Goal: Task Accomplishment & Management: Contribute content

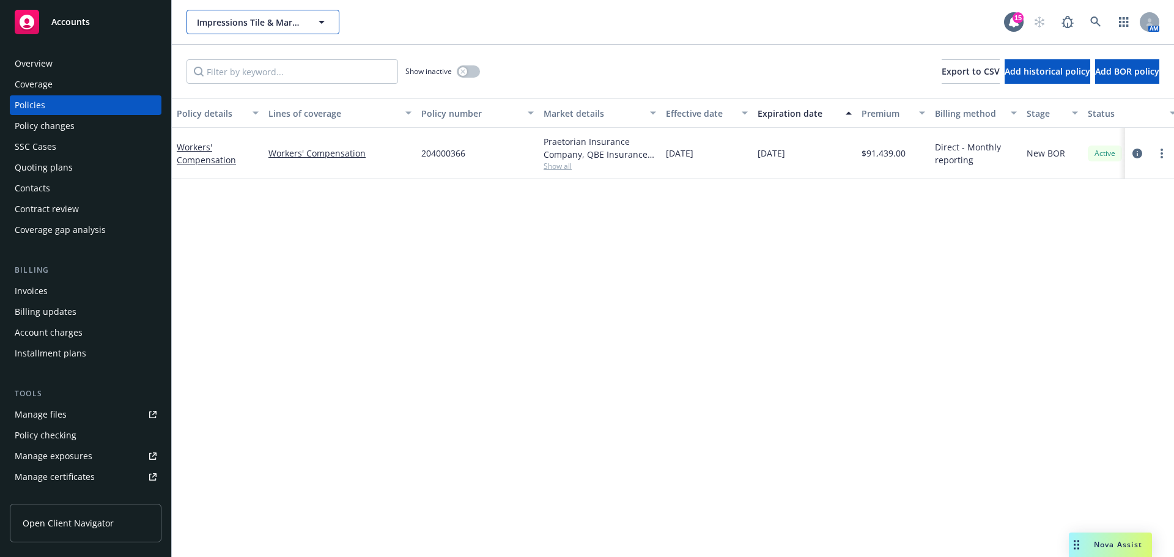
drag, startPoint x: 246, startPoint y: 12, endPoint x: 247, endPoint y: 20, distance: 8.6
click at [246, 12] on button "Impressions Tile & Marble LLC" at bounding box center [262, 22] width 153 height 24
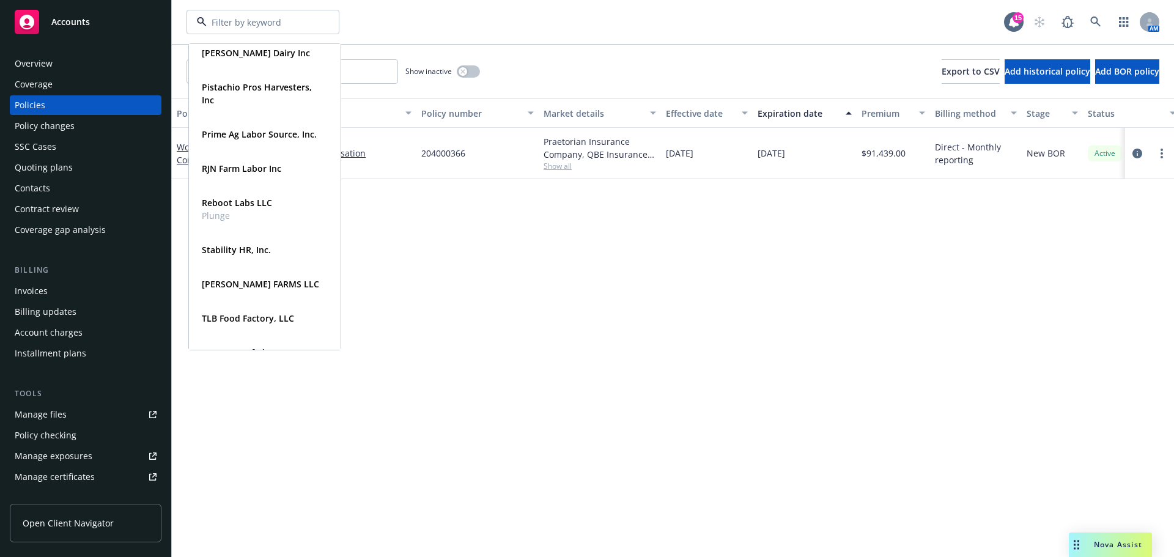
scroll to position [1630, 0]
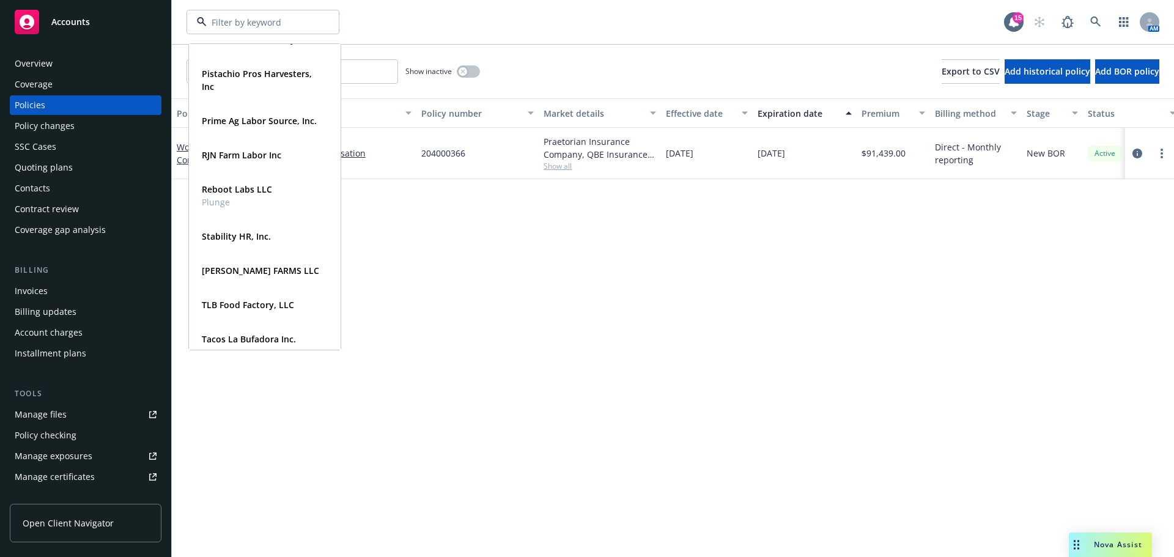
drag, startPoint x: 800, startPoint y: 214, endPoint x: 462, endPoint y: 231, distance: 338.5
click at [798, 214] on div "Policy details Lines of coverage Policy number Market details Effective date Ex…" at bounding box center [673, 322] width 1002 height 449
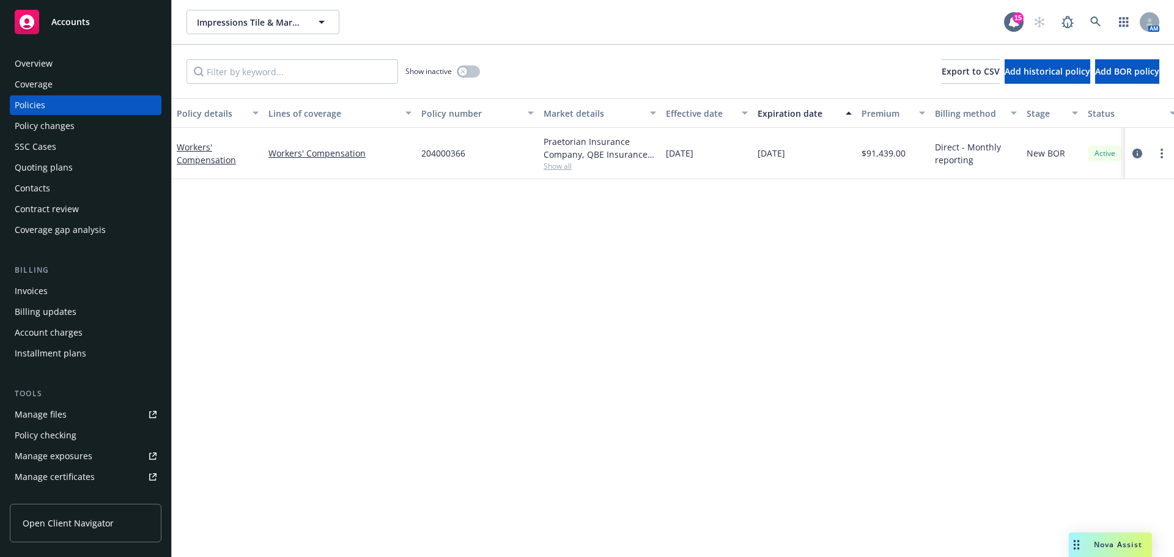
click at [86, 177] on div "Quoting plans" at bounding box center [86, 168] width 142 height 20
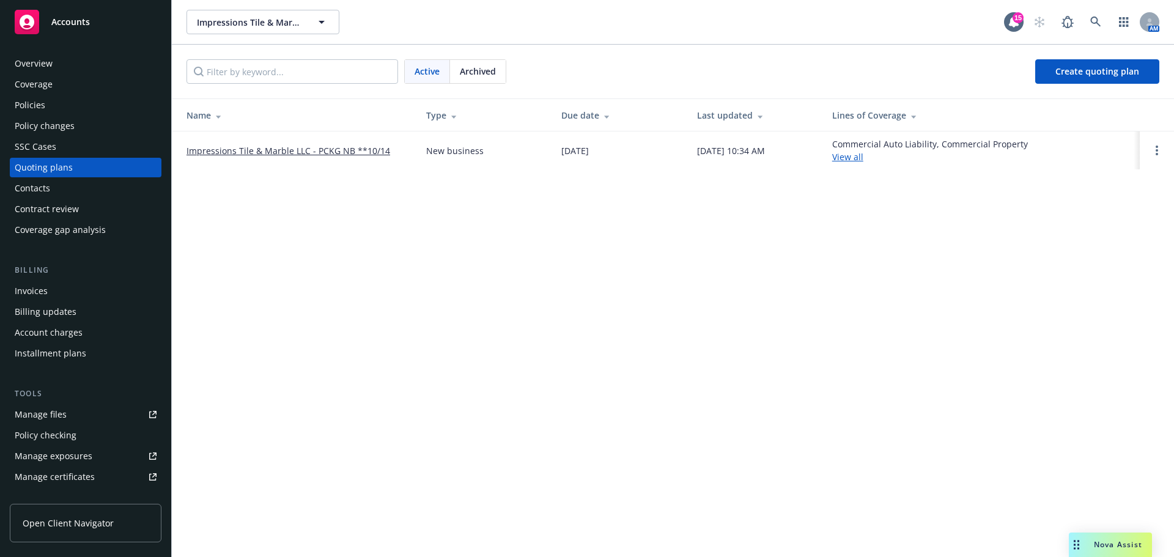
click at [252, 149] on td "Impressions Tile & Marble LLC - PCKG NB **10/14" at bounding box center [294, 150] width 245 height 38
click at [252, 157] on link "Impressions Tile & Marble LLC - PCKG NB **10/14" at bounding box center [288, 150] width 204 height 13
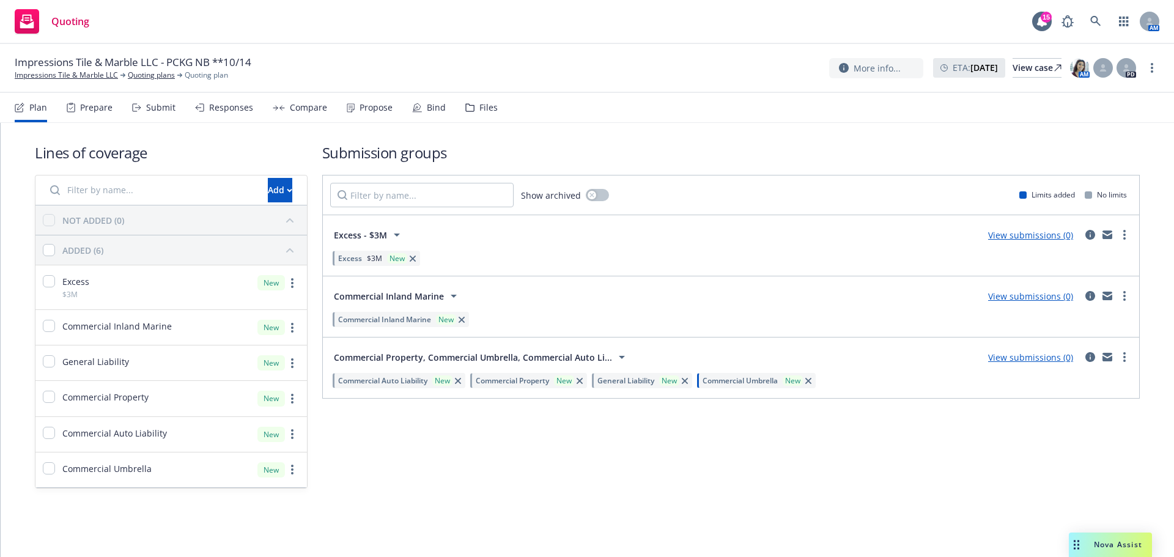
click at [493, 117] on div "Files" at bounding box center [481, 107] width 32 height 29
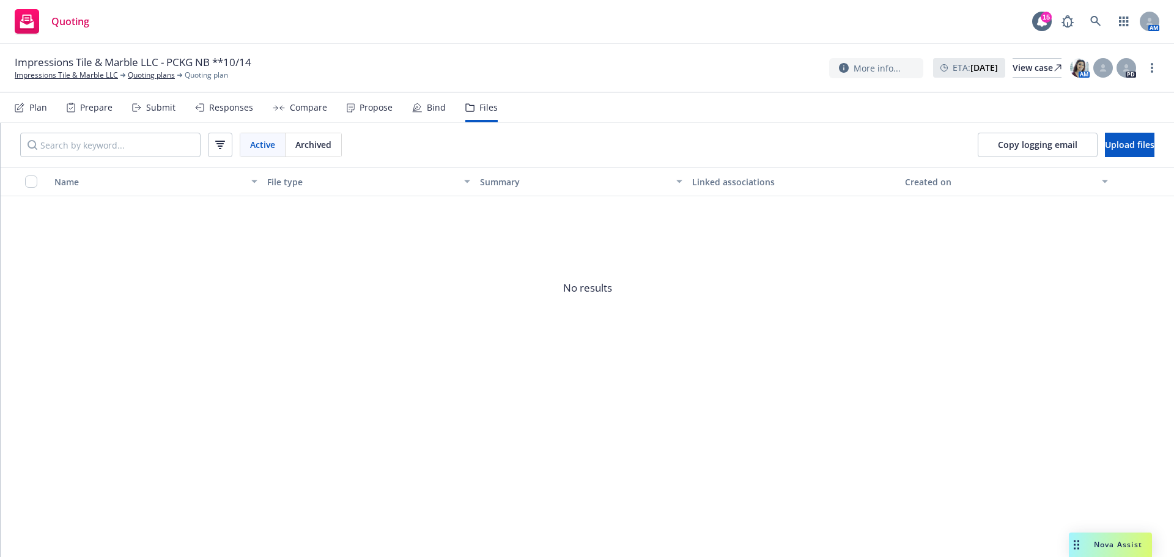
click at [498, 112] on div "Files" at bounding box center [488, 108] width 18 height 10
click at [1111, 150] on span "Upload files" at bounding box center [1130, 145] width 50 height 12
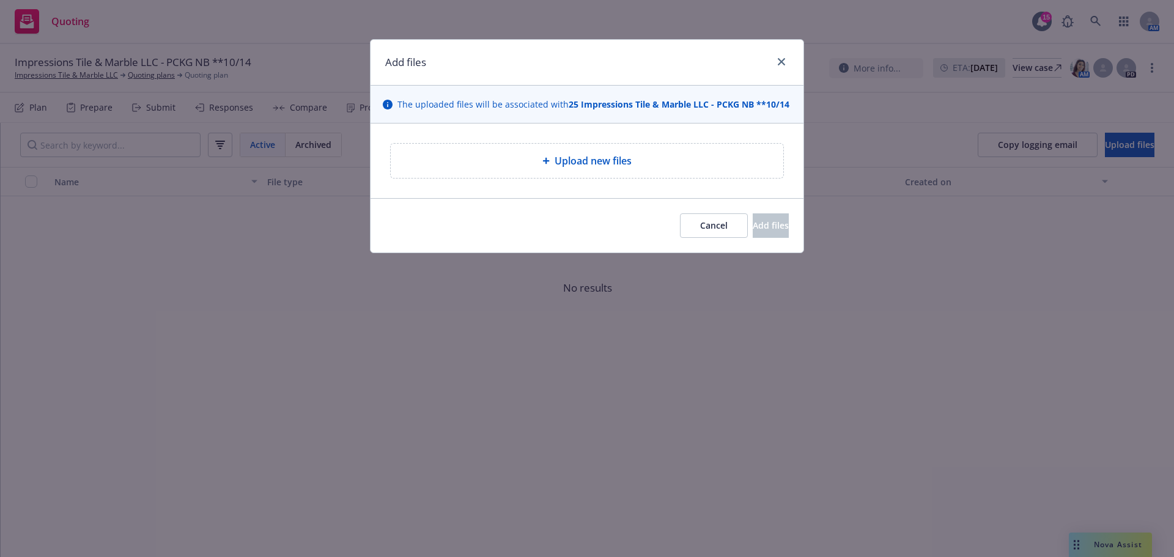
click at [630, 168] on span "Upload new files" at bounding box center [592, 160] width 77 height 15
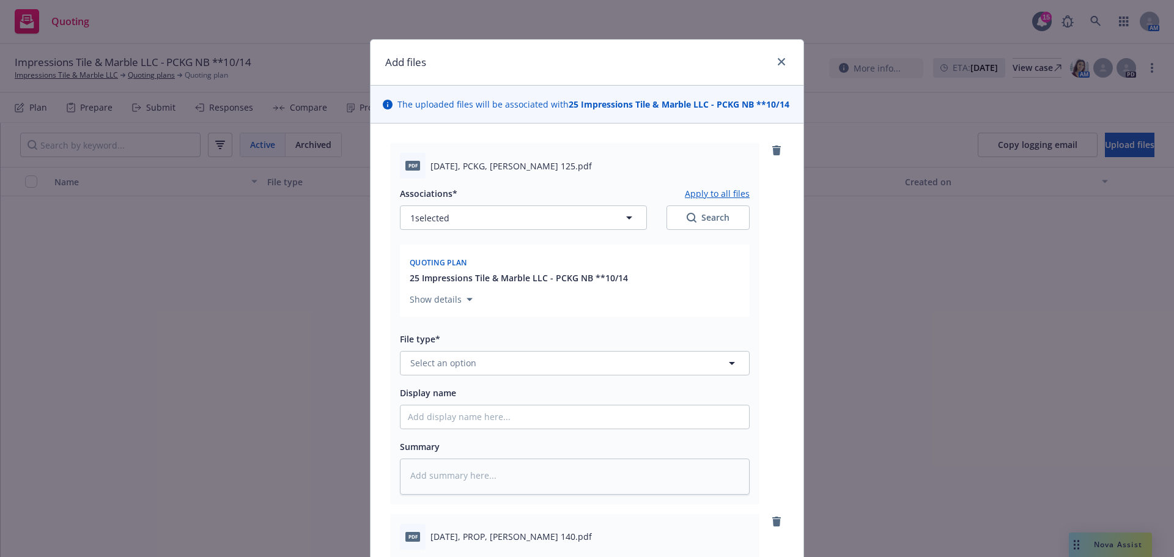
scroll to position [102, 0]
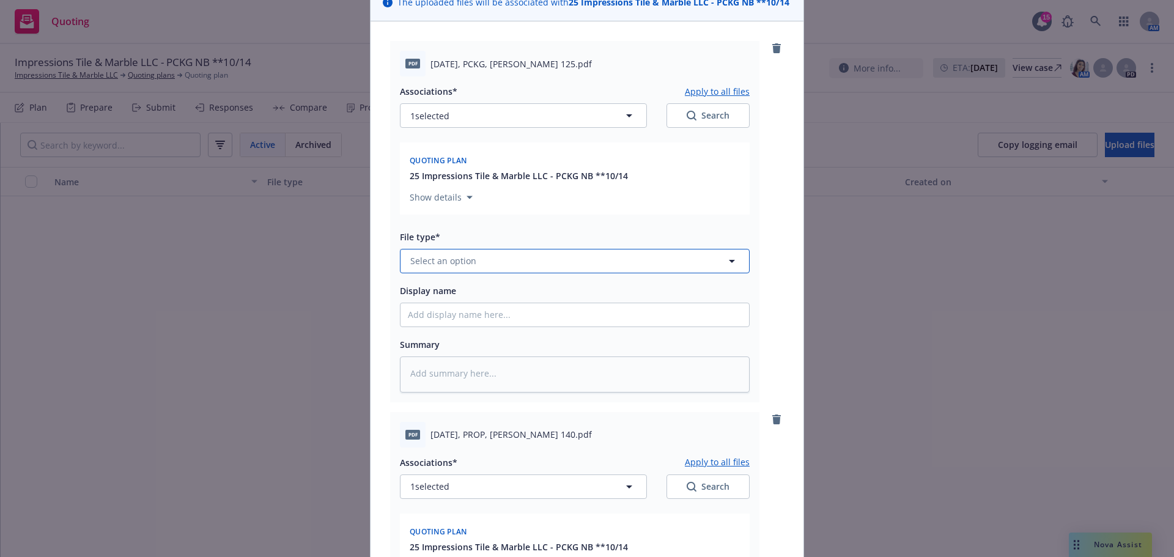
drag, startPoint x: 425, startPoint y: 296, endPoint x: 397, endPoint y: 286, distance: 30.0
click at [424, 267] on span "Select an option" at bounding box center [443, 260] width 66 height 13
type input "appl"
click at [411, 374] on div "Application - unsigned" at bounding box center [458, 367] width 97 height 13
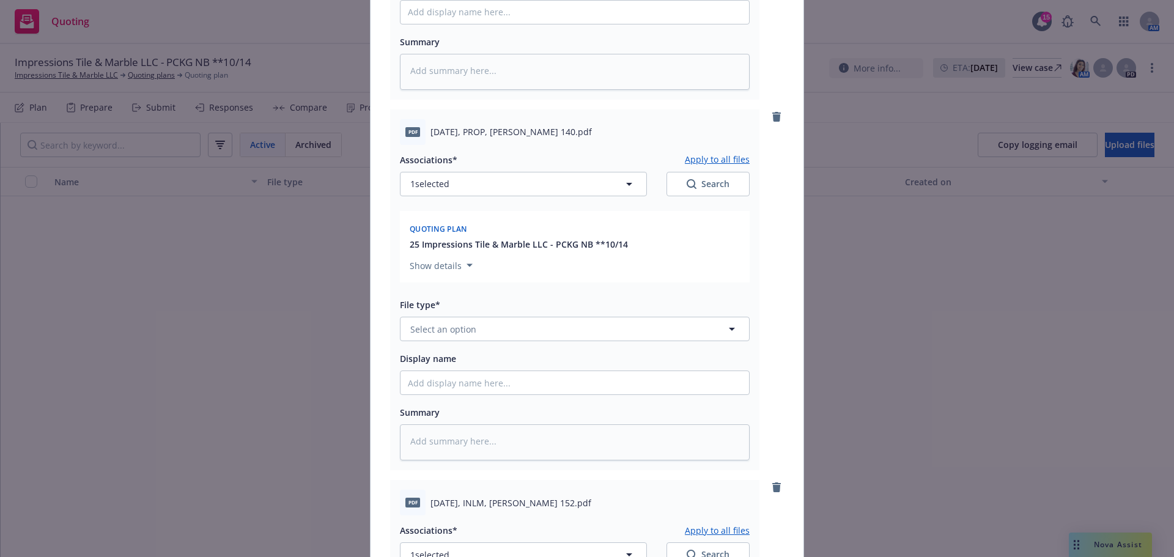
scroll to position [408, 0]
click at [451, 333] on span "Select an option" at bounding box center [443, 326] width 66 height 13
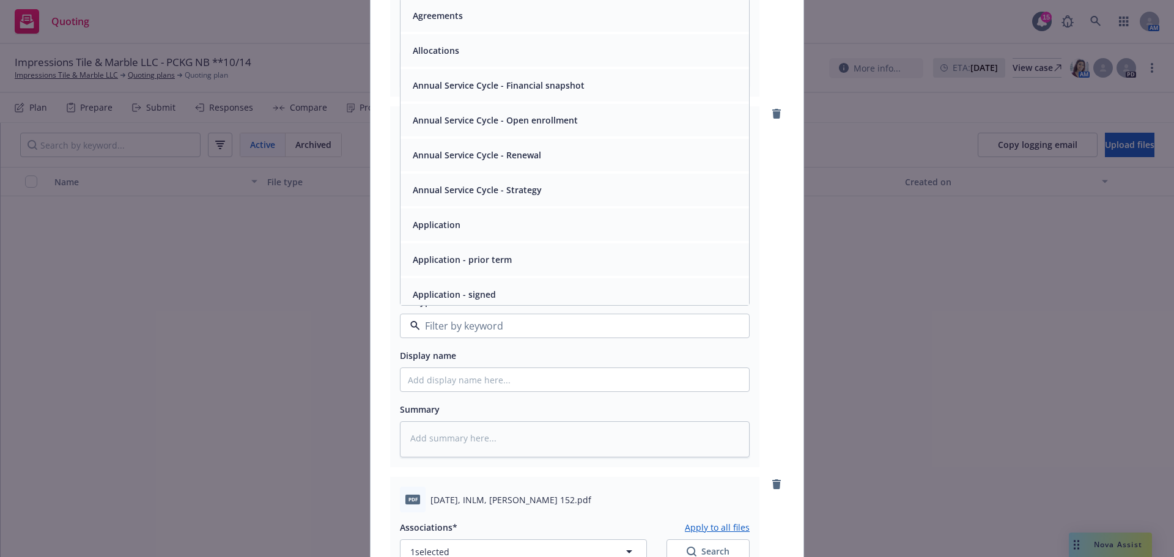
scroll to position [102, 0]
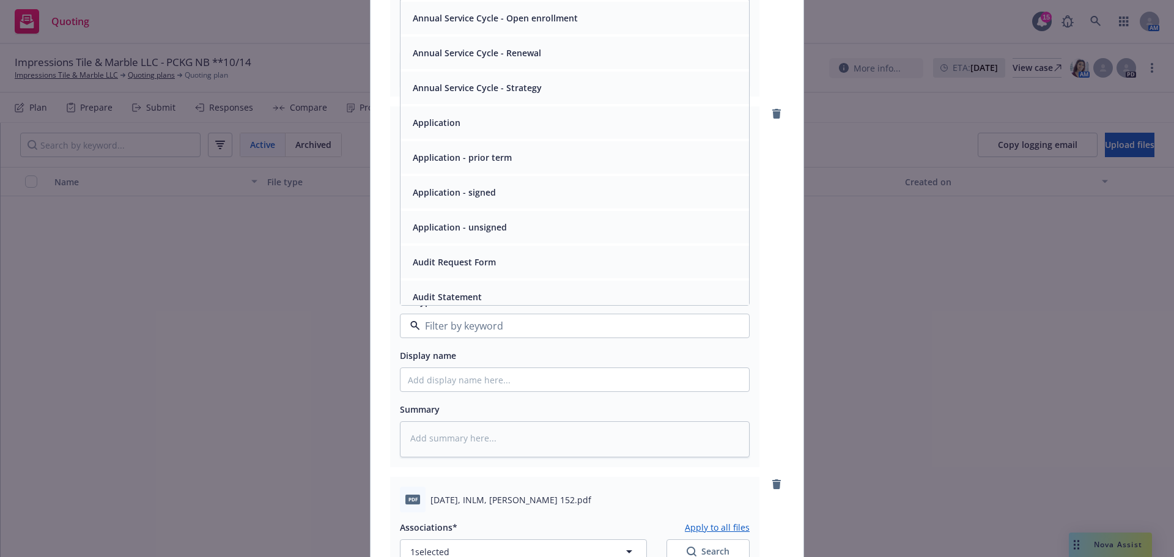
click at [473, 234] on span "Application - unsigned" at bounding box center [460, 227] width 94 height 13
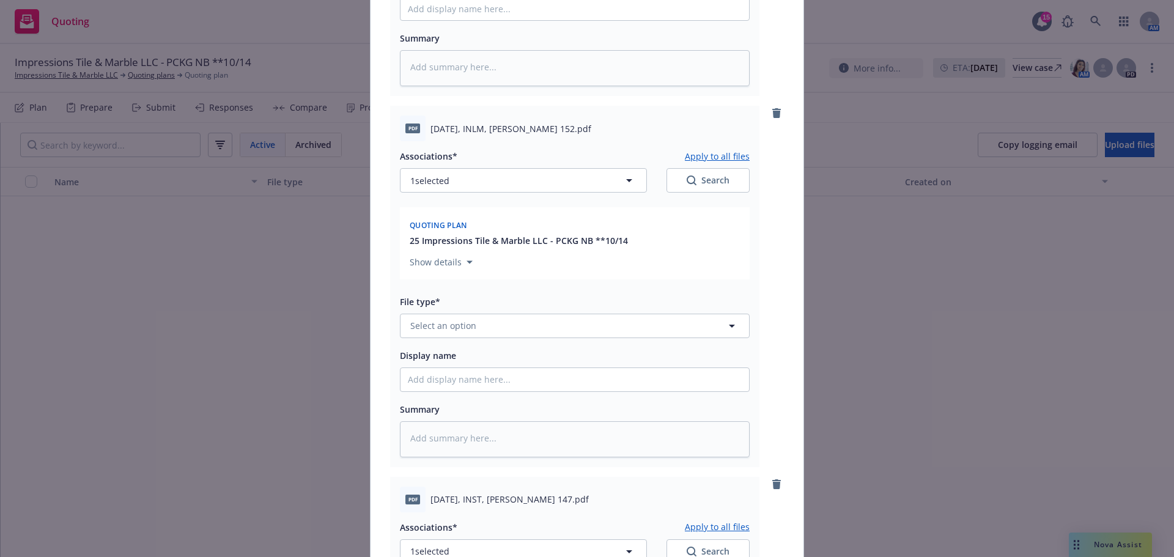
scroll to position [815, 0]
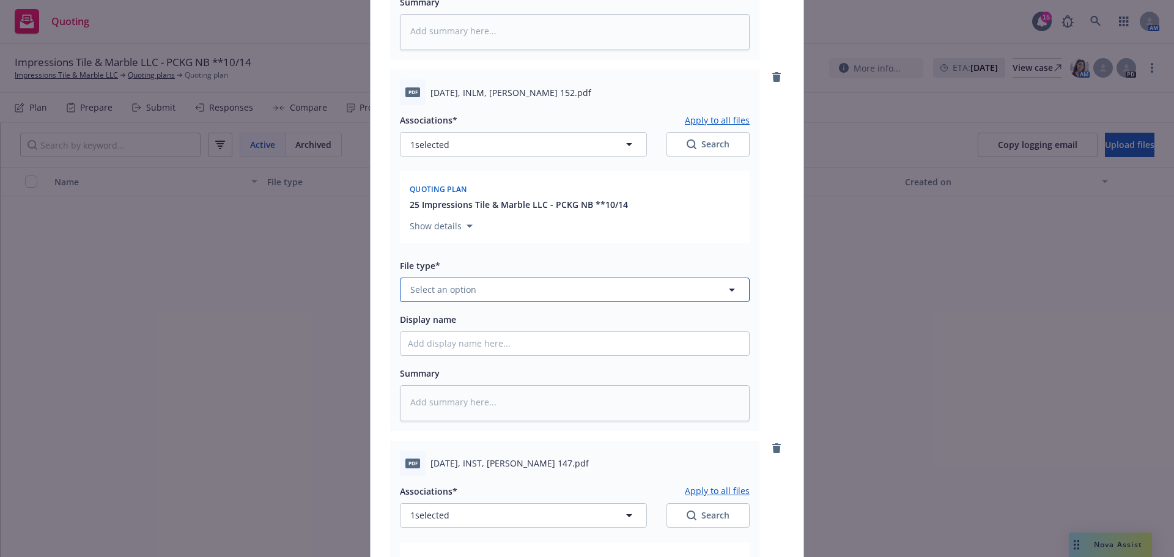
click at [452, 296] on span "Select an option" at bounding box center [443, 289] width 66 height 13
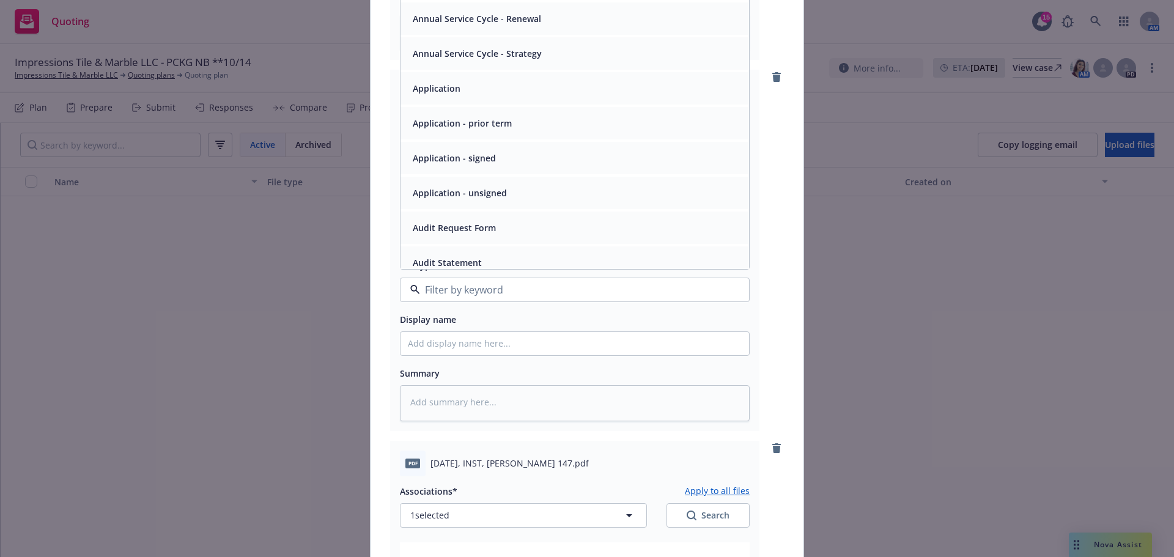
scroll to position [102, 0]
click at [474, 197] on span "Application - unsigned" at bounding box center [460, 191] width 94 height 13
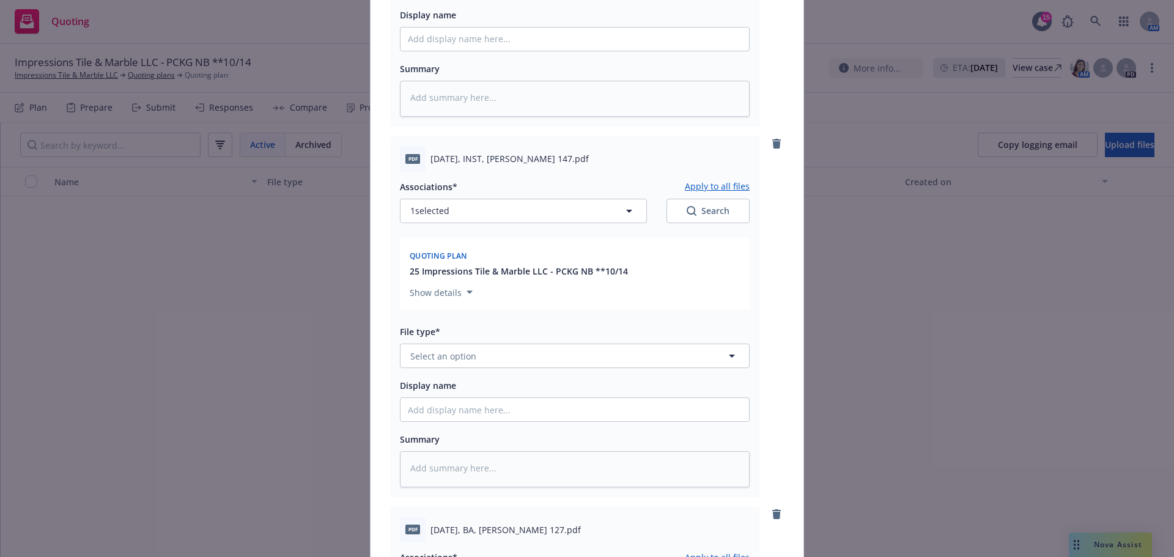
scroll to position [1120, 0]
click at [466, 361] on span "Select an option" at bounding box center [443, 354] width 66 height 13
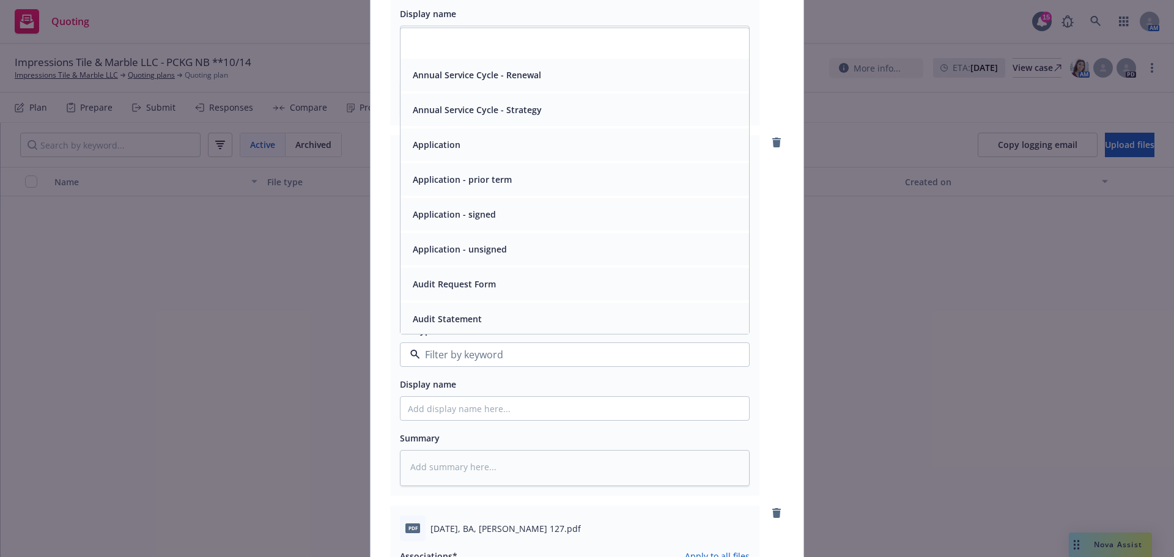
scroll to position [204, 0]
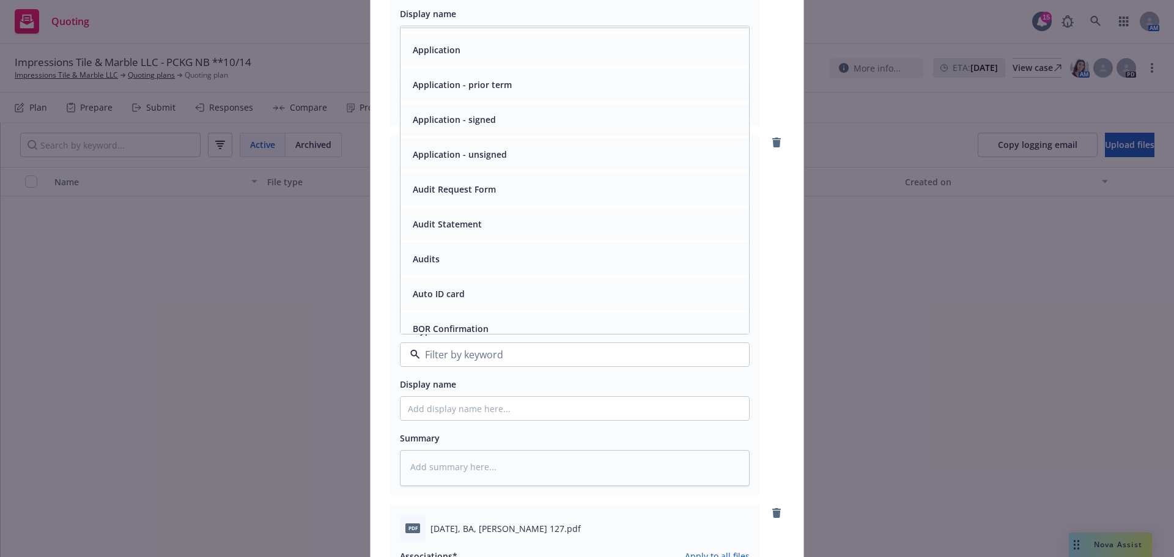
click at [513, 163] on div "Application - unsigned" at bounding box center [575, 154] width 334 height 18
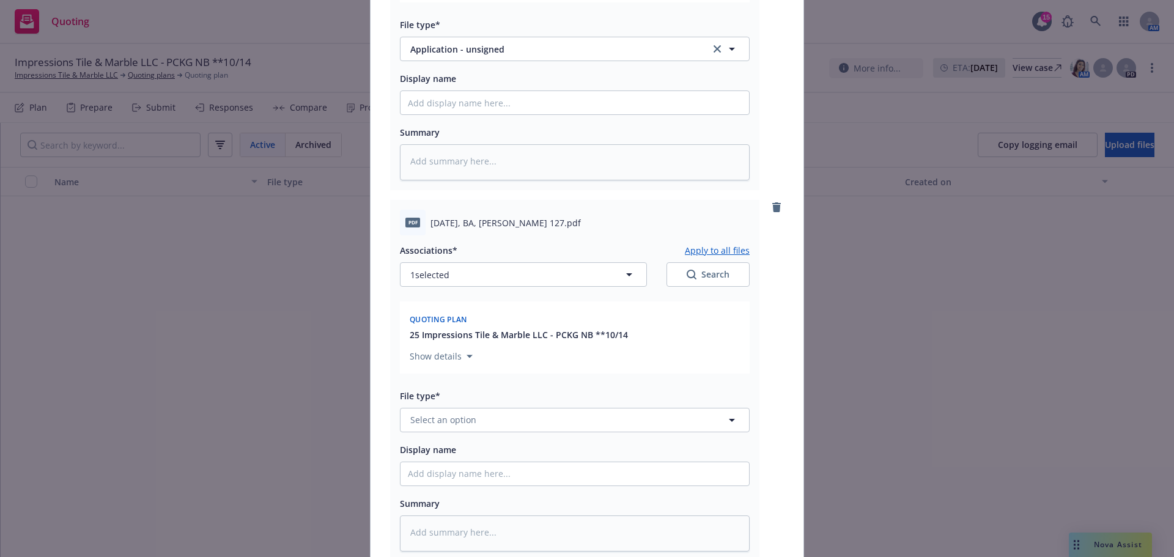
scroll to position [1630, 0]
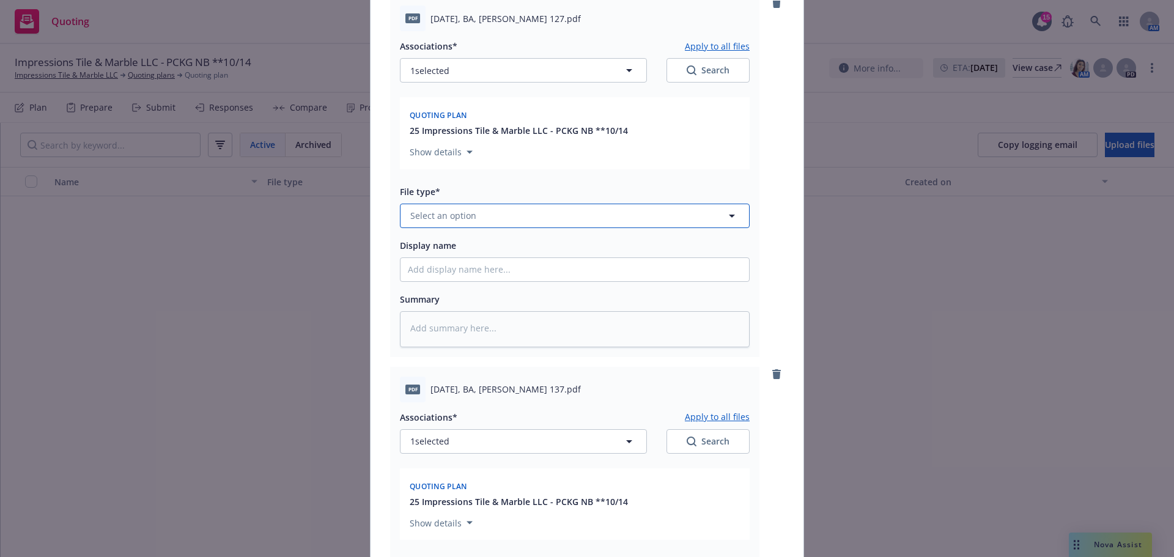
click at [462, 222] on span "Select an option" at bounding box center [443, 215] width 66 height 13
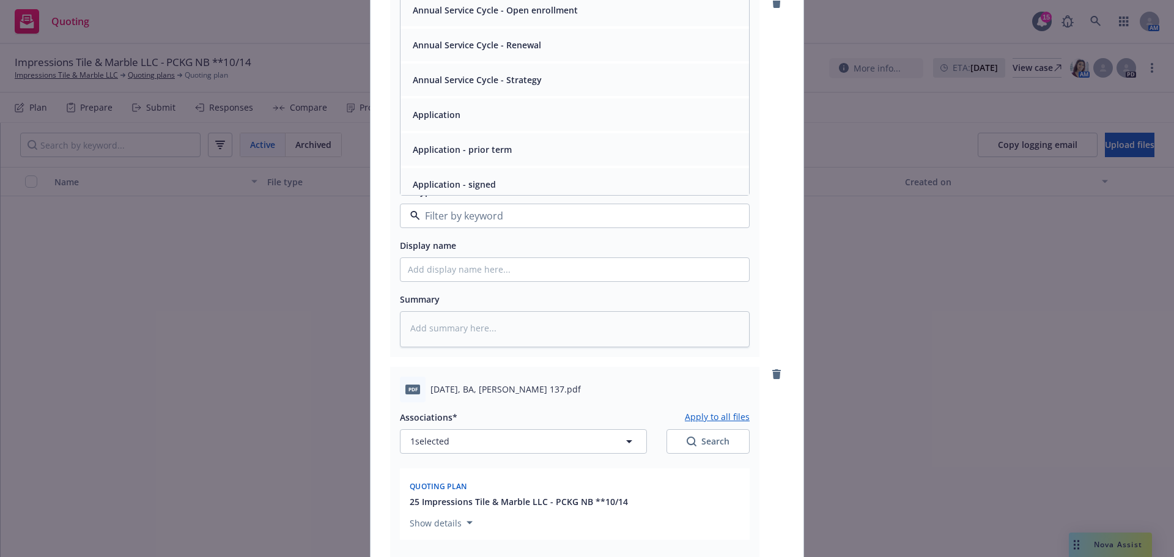
scroll to position [102, 0]
click at [497, 123] on span "Application - unsigned" at bounding box center [460, 117] width 94 height 13
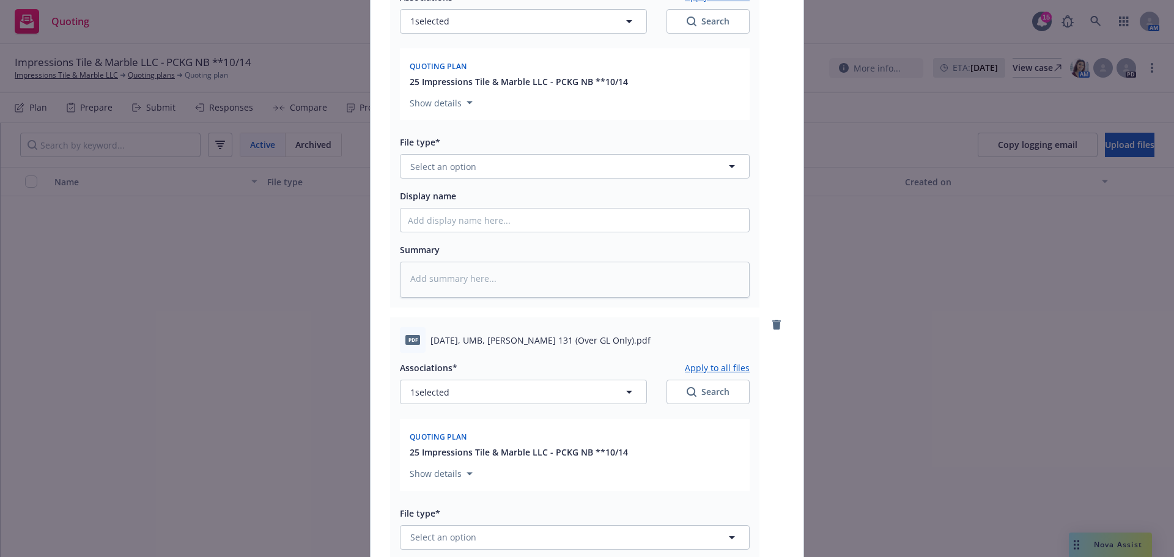
scroll to position [2139, 0]
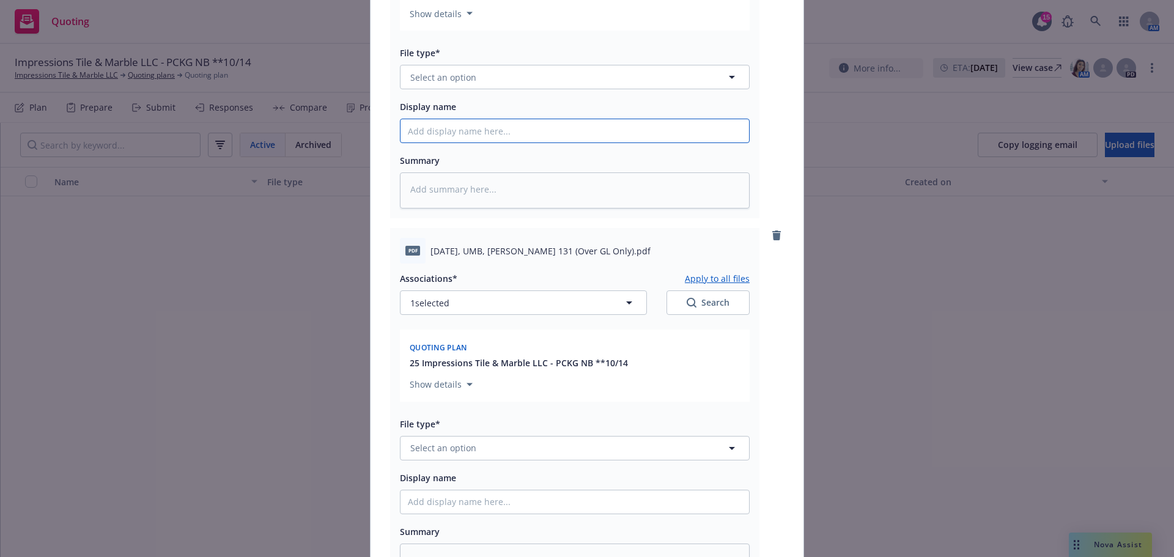
click at [463, 142] on input "Display name" at bounding box center [574, 130] width 348 height 23
click at [470, 84] on span "Select an option" at bounding box center [443, 77] width 66 height 13
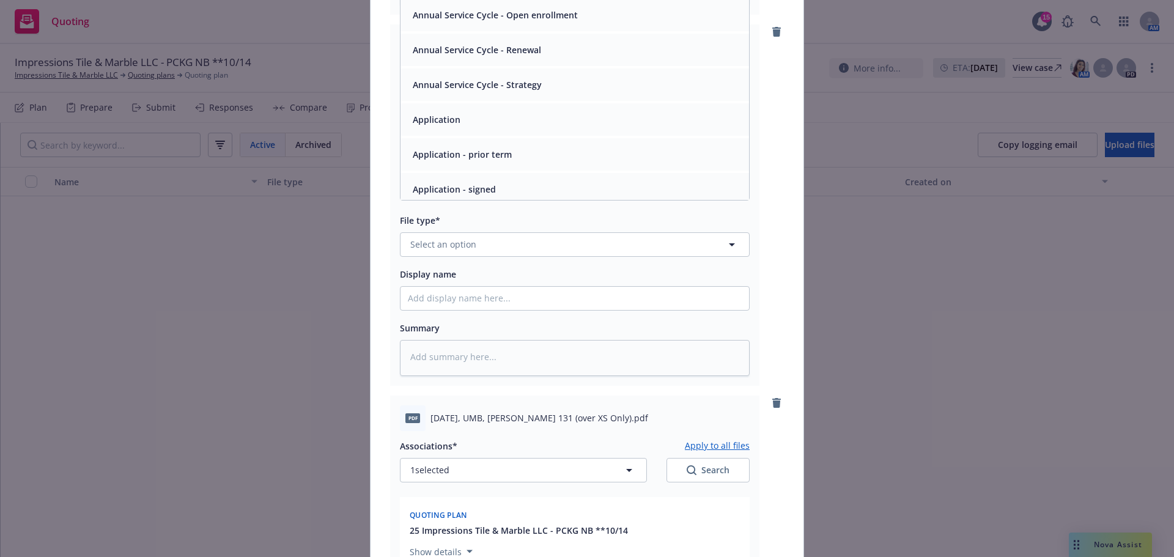
scroll to position [102, 0]
click at [488, 128] on span "Application - unsigned" at bounding box center [460, 122] width 94 height 13
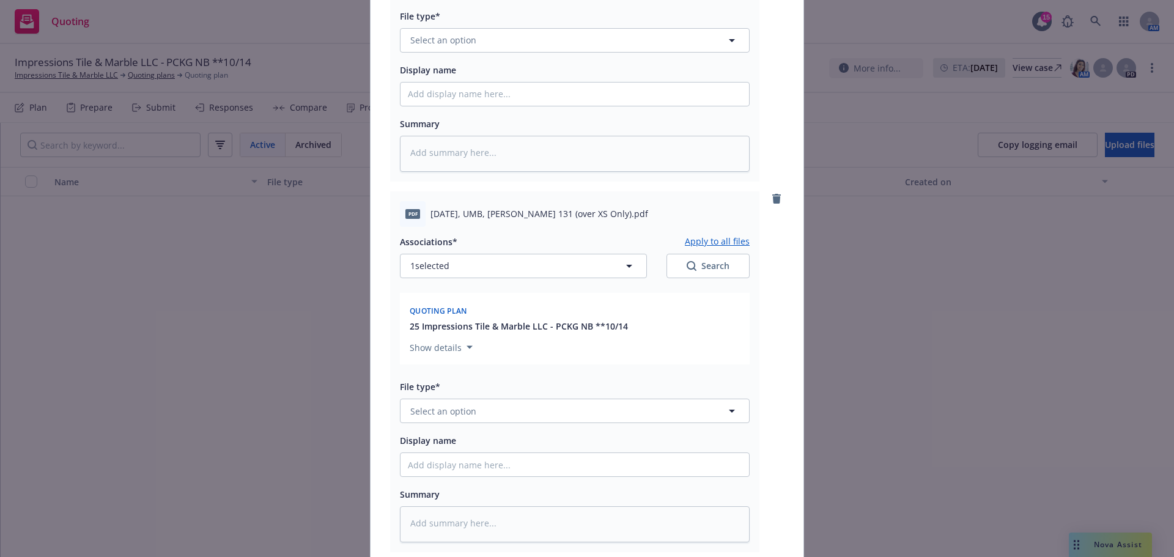
scroll to position [2649, 0]
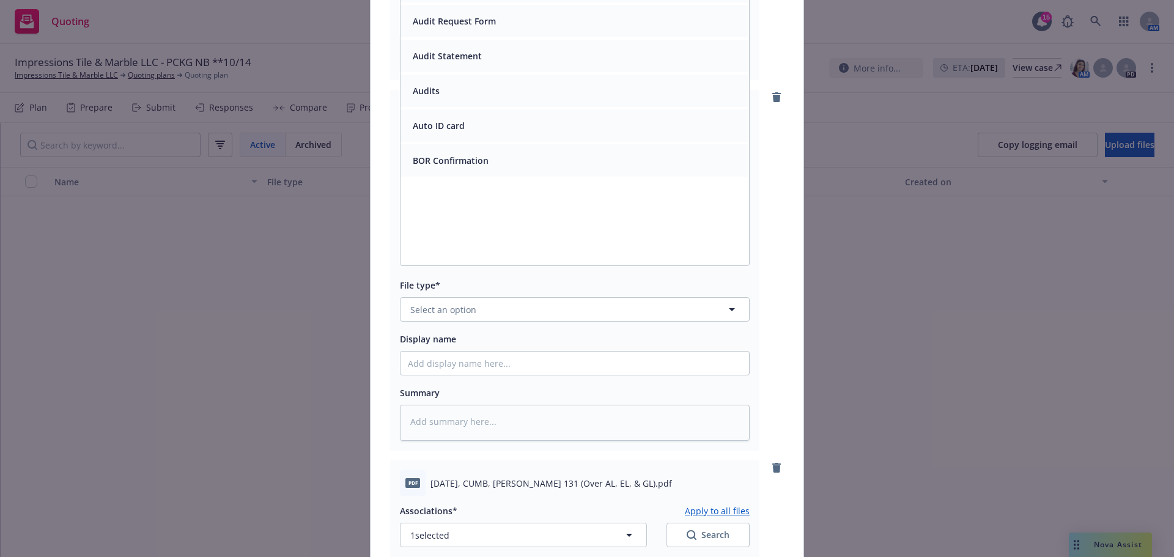
scroll to position [306, 0]
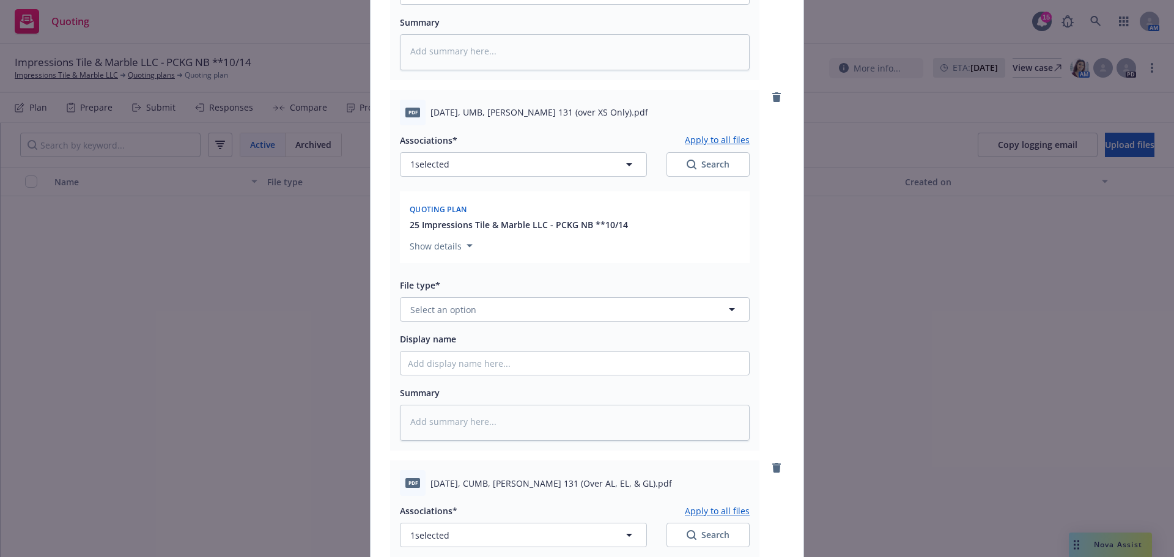
scroll to position [2853, 0]
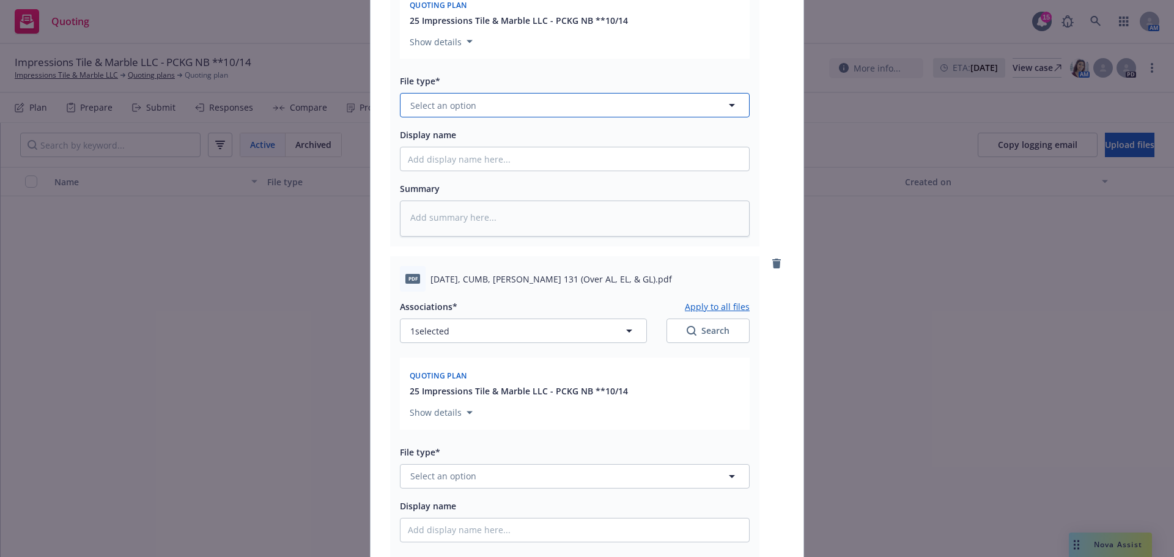
click at [472, 112] on span "Select an option" at bounding box center [443, 105] width 66 height 13
click at [488, 13] on span "Application - unsigned" at bounding box center [460, 6] width 94 height 13
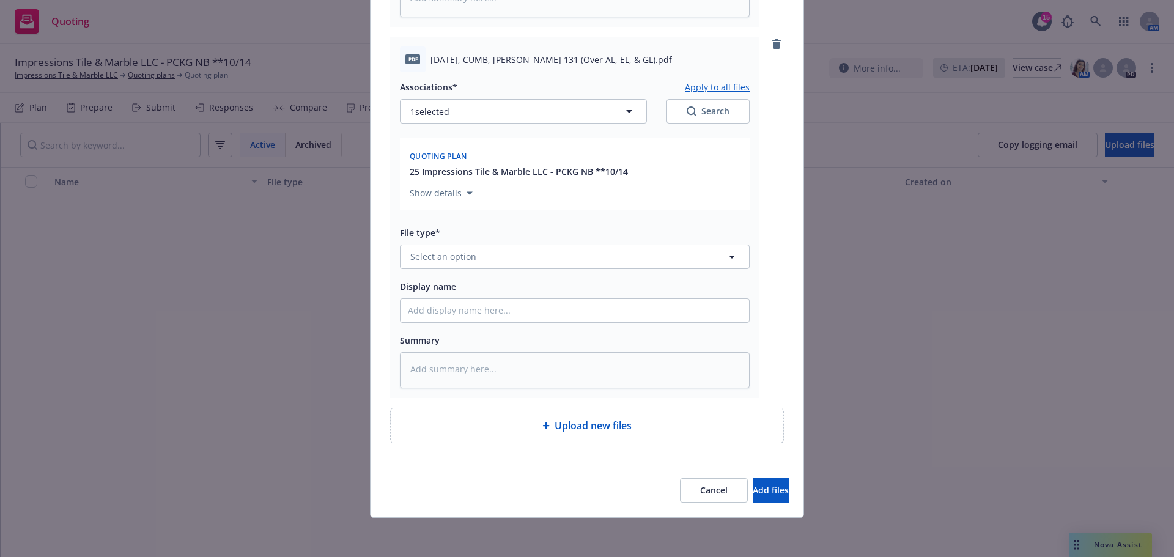
scroll to position [3260, 0]
click at [465, 263] on span "Select an option" at bounding box center [443, 256] width 66 height 13
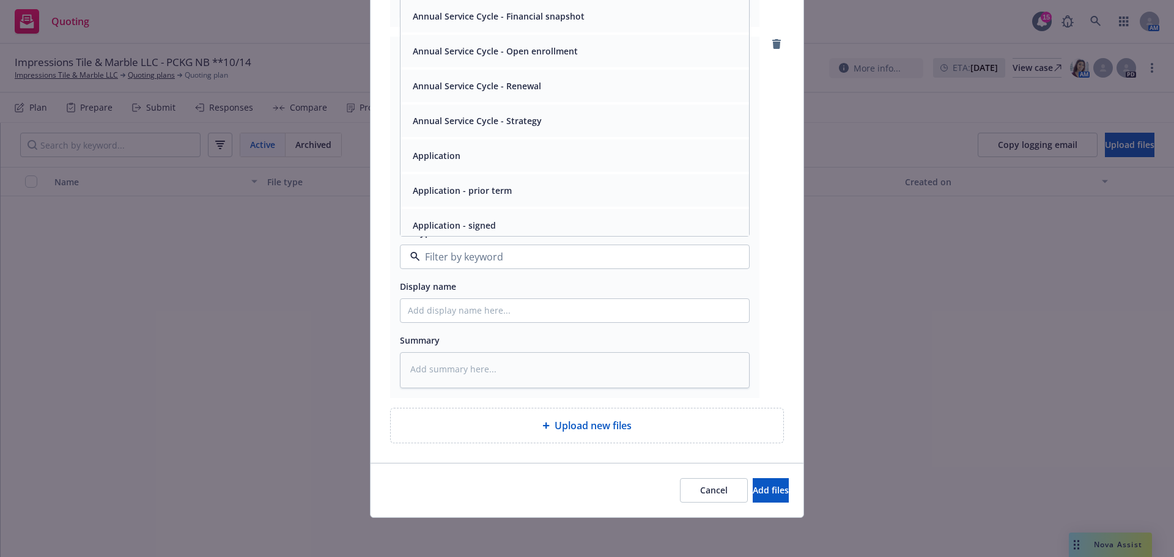
scroll to position [102, 0]
click at [480, 164] on span "Application - unsigned" at bounding box center [460, 158] width 94 height 13
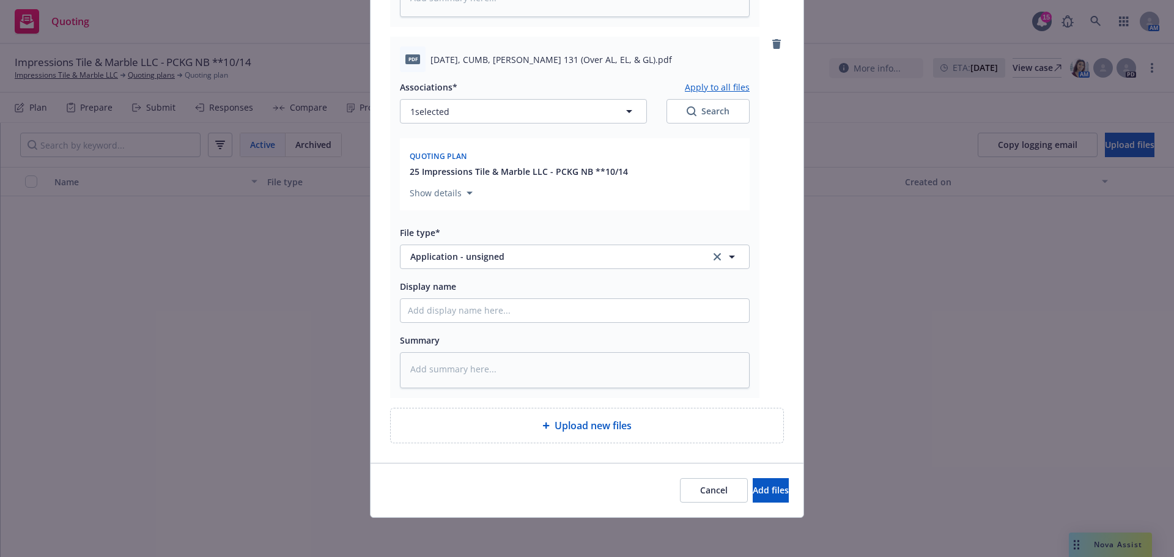
scroll to position [3427, 0]
click at [762, 488] on span "Add files" at bounding box center [770, 490] width 36 height 12
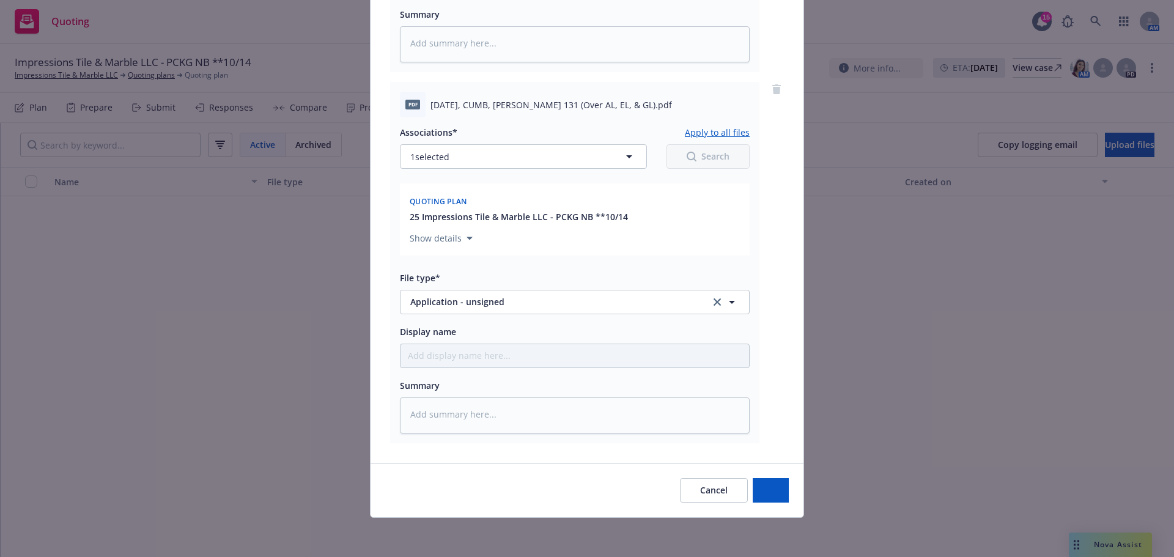
scroll to position [3377, 0]
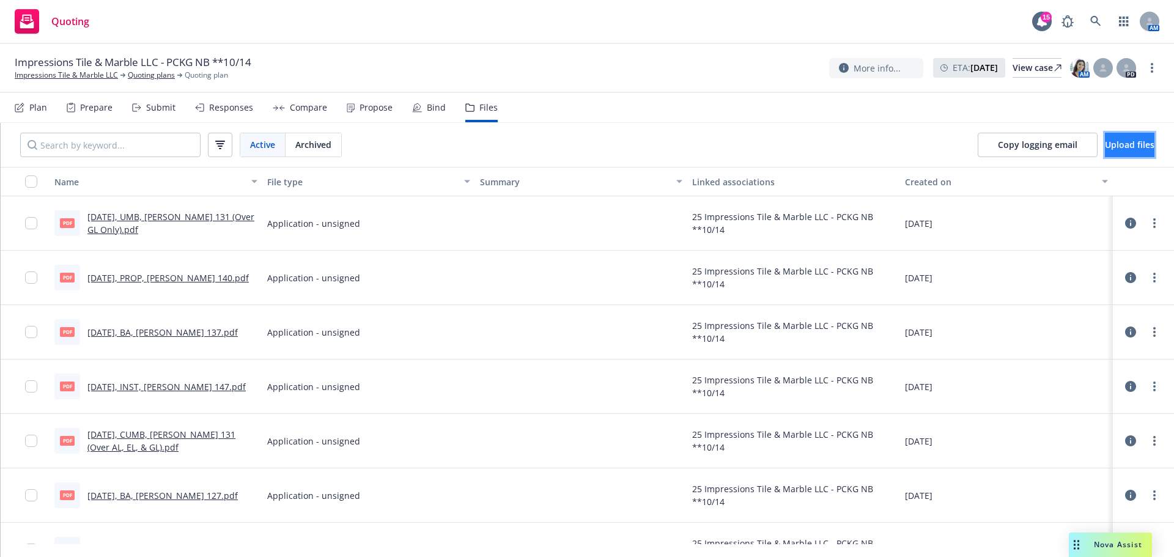
click at [1116, 150] on span "Upload files" at bounding box center [1130, 145] width 50 height 12
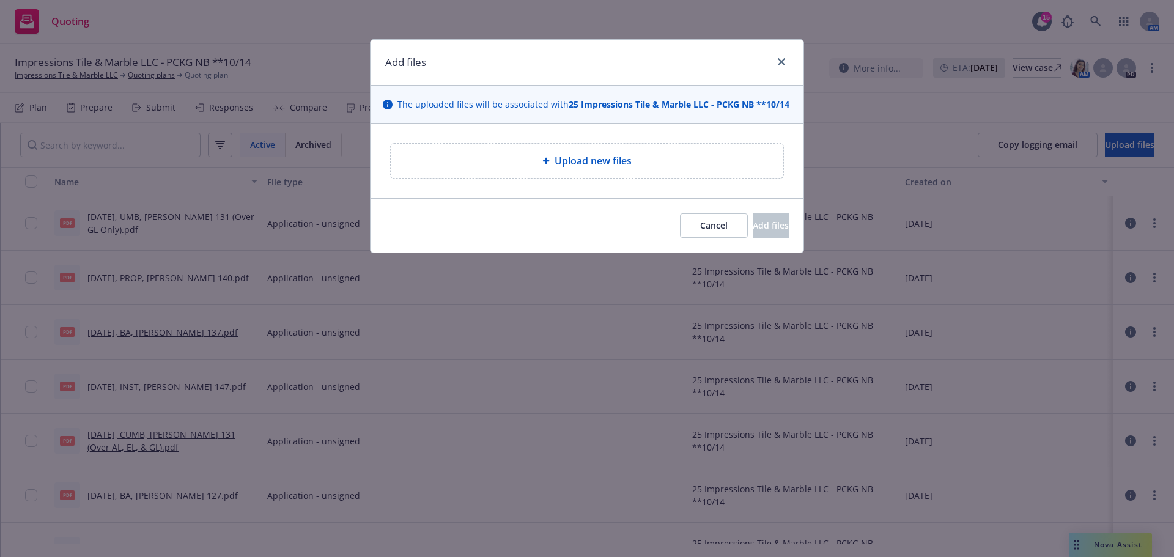
click at [664, 162] on div "Upload new files" at bounding box center [587, 161] width 392 height 34
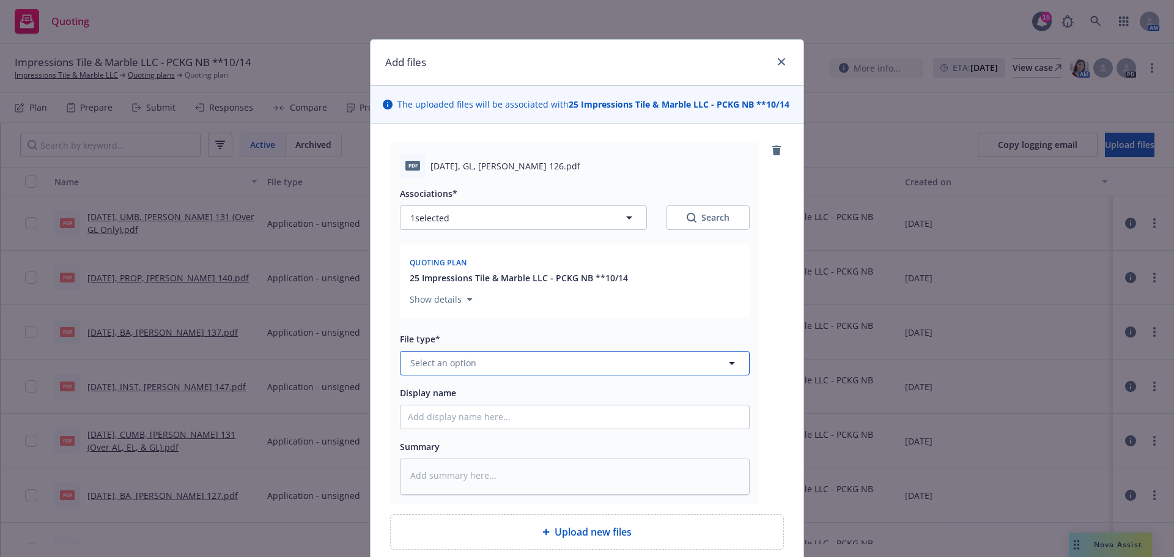
click at [449, 369] on span "Select an option" at bounding box center [443, 362] width 66 height 13
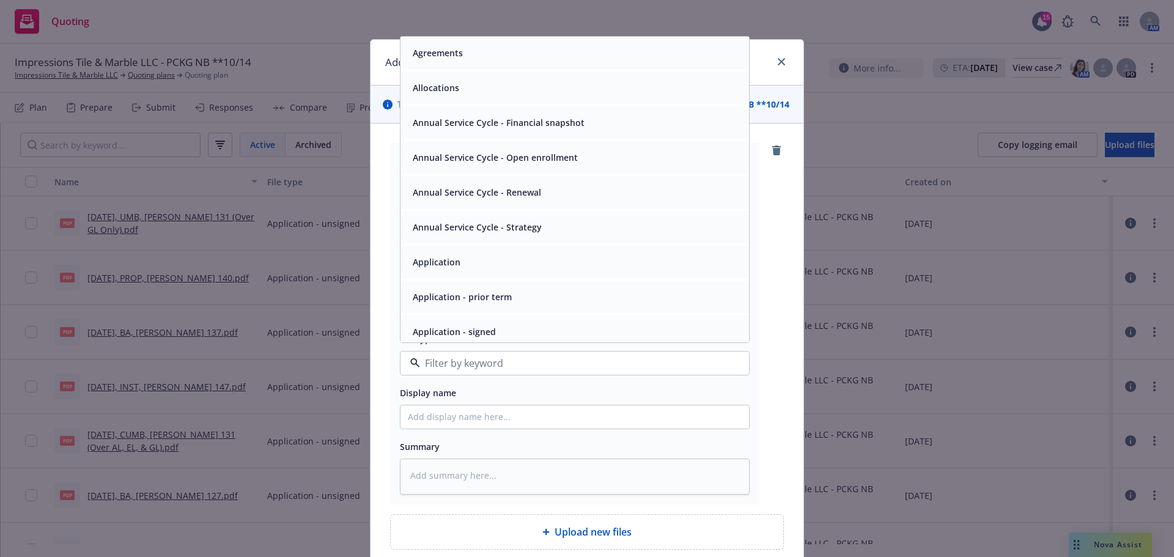
scroll to position [102, 0]
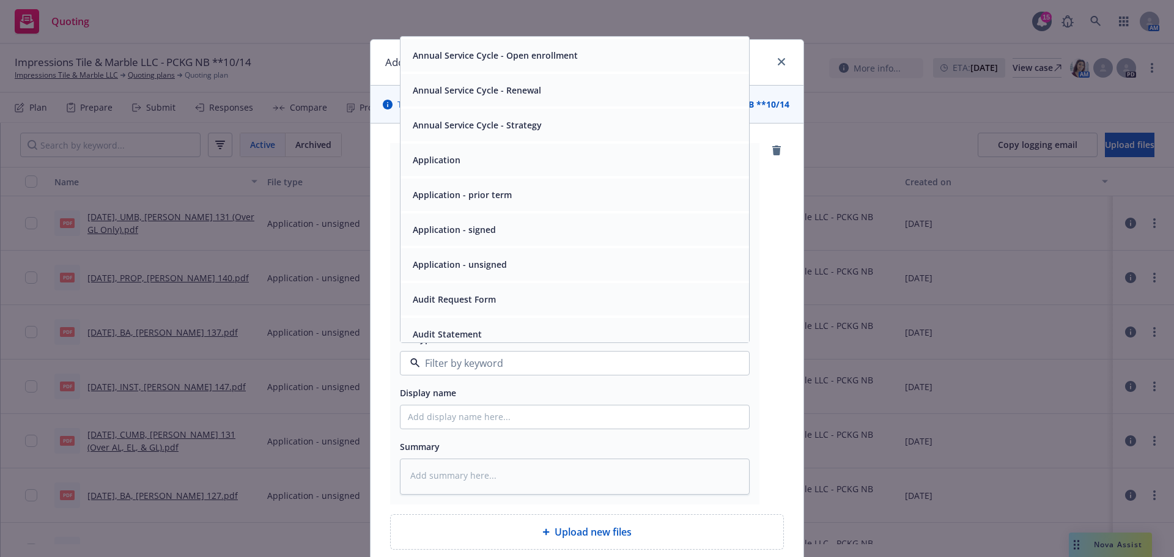
click at [425, 271] on span "Application - unsigned" at bounding box center [460, 264] width 94 height 13
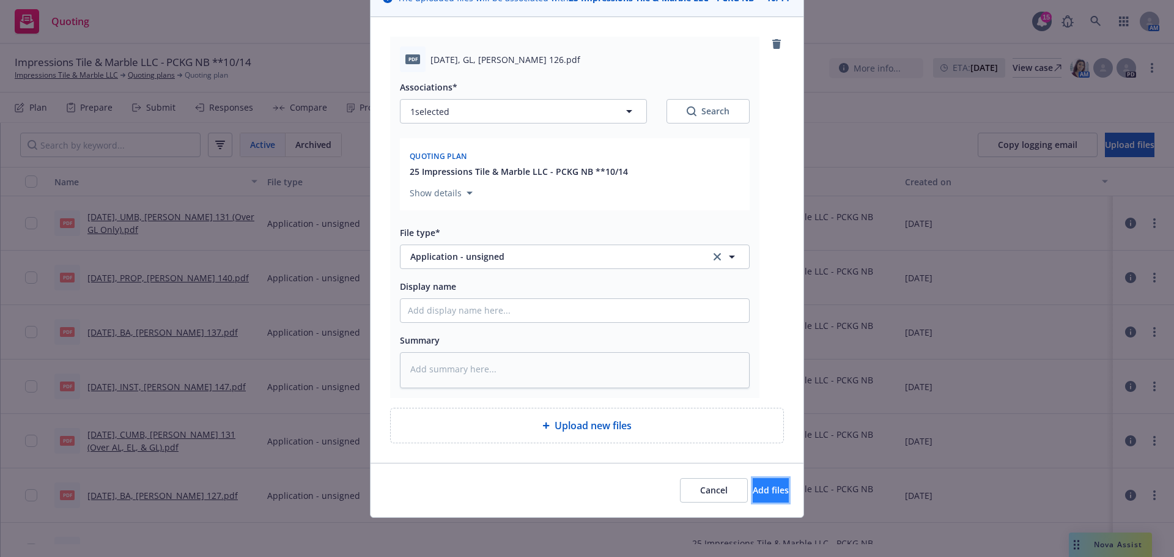
click at [752, 490] on span "Add files" at bounding box center [770, 490] width 36 height 12
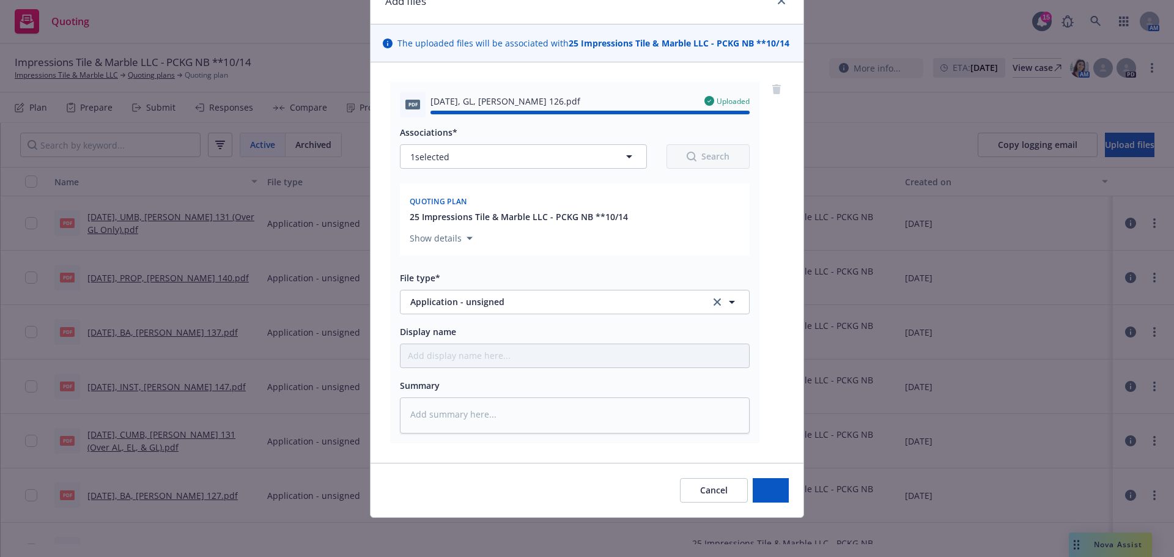
type textarea "x"
